Goal: Transaction & Acquisition: Download file/media

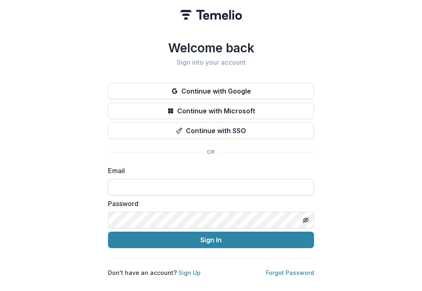
click at [200, 179] on input at bounding box center [211, 187] width 206 height 16
type input "**********"
click at [151, 208] on div "Password" at bounding box center [211, 213] width 206 height 30
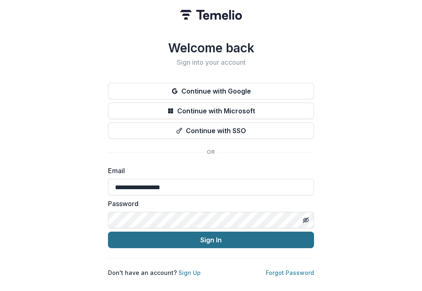
click at [173, 233] on button "Sign In" at bounding box center [211, 239] width 206 height 16
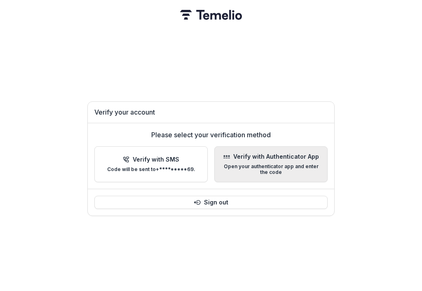
click at [246, 153] on p "Verify with Authenticator App" at bounding box center [276, 156] width 86 height 7
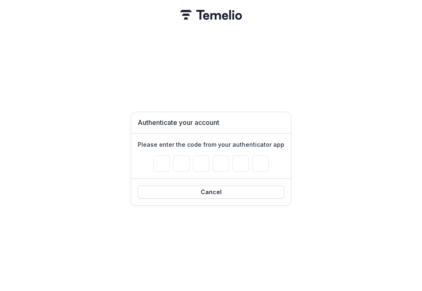
type input "*"
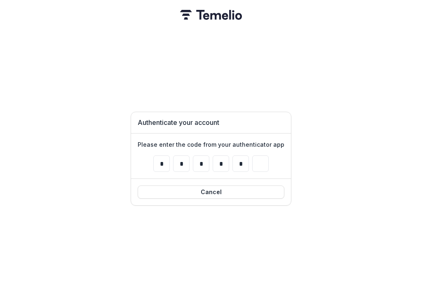
type input "*"
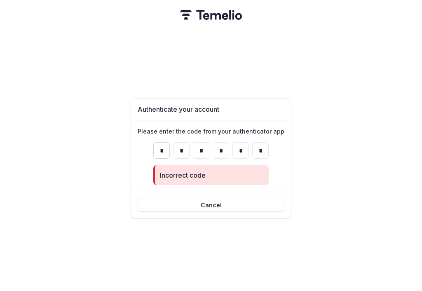
click at [160, 149] on input "*" at bounding box center [161, 150] width 16 height 16
type input "*"
drag, startPoint x: 160, startPoint y: 147, endPoint x: 311, endPoint y: 146, distance: 151.1
click at [311, 146] on div "Authenticate your account Please enter the code from your authenticator app * *…" at bounding box center [211, 145] width 422 height 291
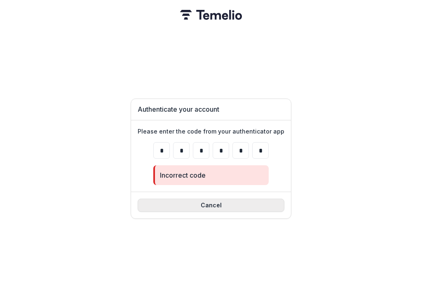
click at [228, 198] on button "Cancel" at bounding box center [210, 204] width 147 height 13
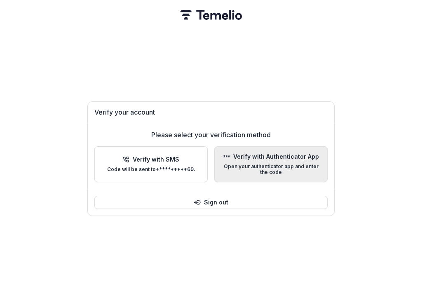
click at [228, 163] on p "Open your authenticator app and enter the code" at bounding box center [270, 169] width 99 height 12
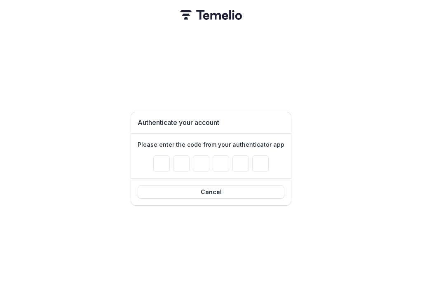
type input "*"
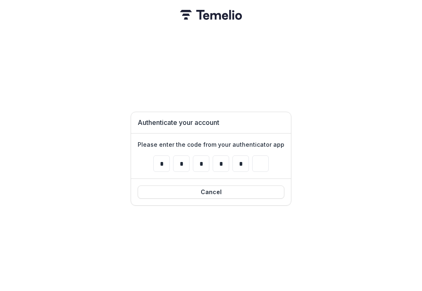
type input "*"
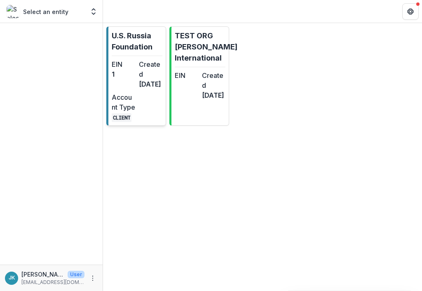
click at [135, 69] on div "EIN 1 Created [DATE] Account Type CLIENT" at bounding box center [137, 90] width 51 height 63
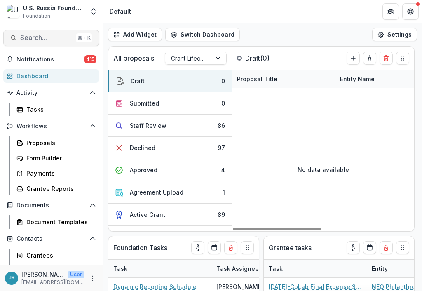
click at [42, 37] on span "Search..." at bounding box center [46, 38] width 52 height 8
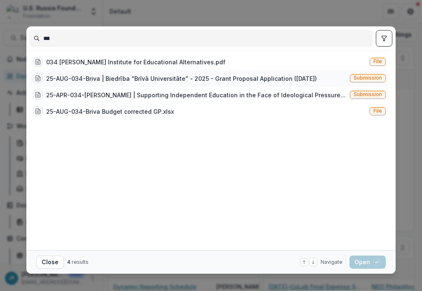
type input "***"
click at [75, 83] on div "25-AUG-034-Briva | Biedrība “Brīvā Universitāte” - 2025 - Grant Proposal Applic…" at bounding box center [175, 78] width 284 height 10
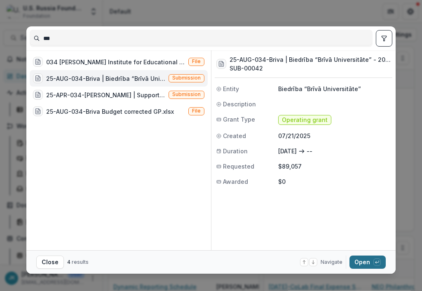
click at [359, 266] on button "Open with enter key" at bounding box center [367, 261] width 36 height 13
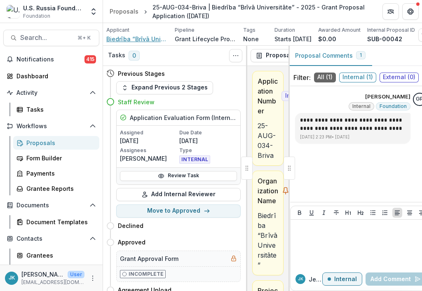
click at [126, 36] on span "Biedrība “Brīvā Universitāte”" at bounding box center [137, 39] width 62 height 9
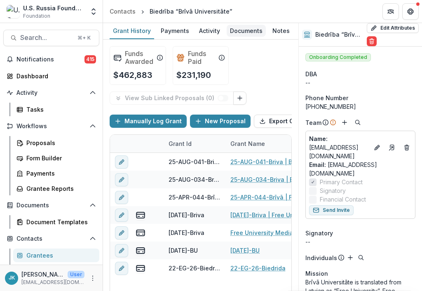
click at [243, 39] on link "Documents" at bounding box center [245, 31] width 39 height 16
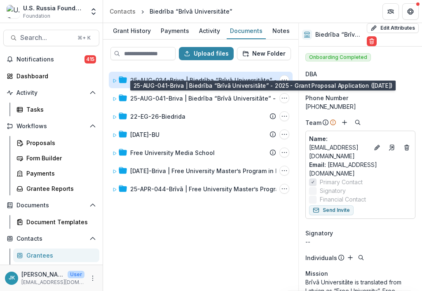
click at [165, 80] on div "25-AUG-034-Briva | Biedrība “Brīvā Universitāte” - 2025 - Grant Proposal Applic…" at bounding box center [265, 80] width 270 height 9
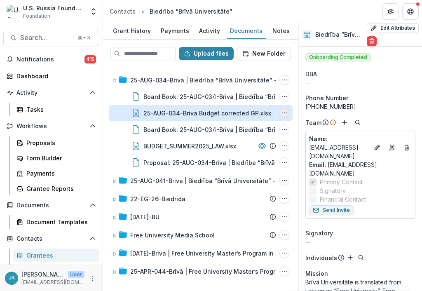
click at [281, 112] on icon "25-AUG-034-Briva Budget corrected GP.xlsx Options" at bounding box center [284, 112] width 7 height 7
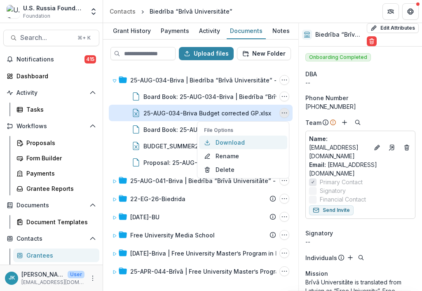
click at [249, 144] on button "Download" at bounding box center [243, 142] width 88 height 14
